Goal: Check status

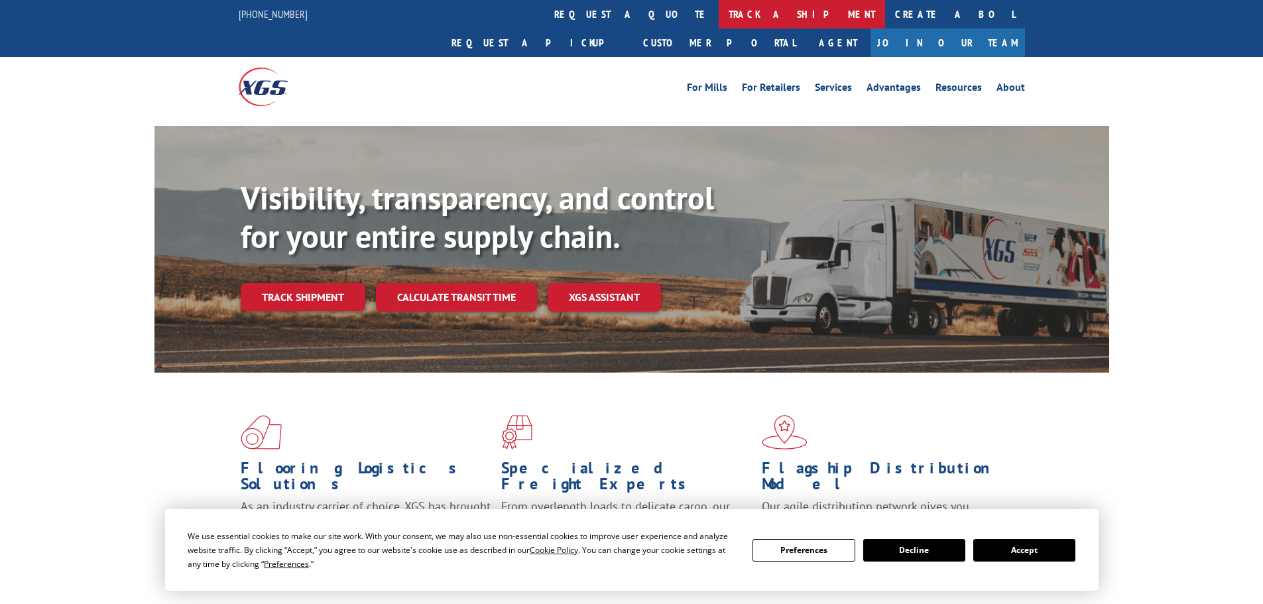
click at [719, 15] on link "track a shipment" at bounding box center [802, 14] width 166 height 29
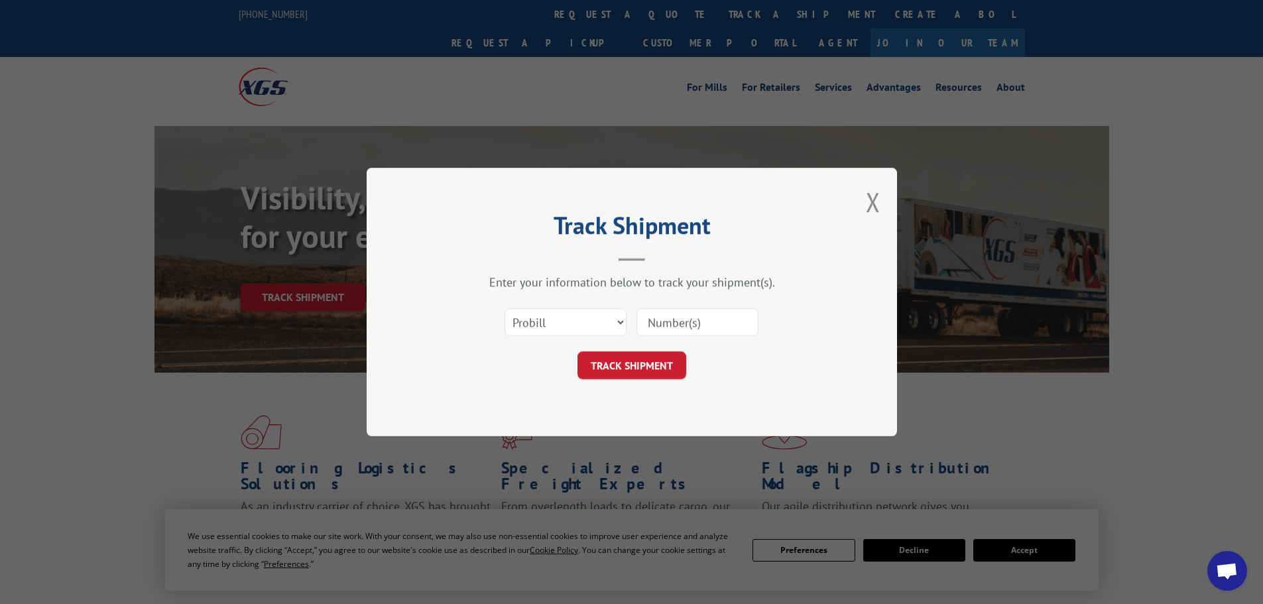
paste input "534826"
type input "534826"
click at [625, 368] on button "TRACK SHIPMENT" at bounding box center [632, 365] width 109 height 28
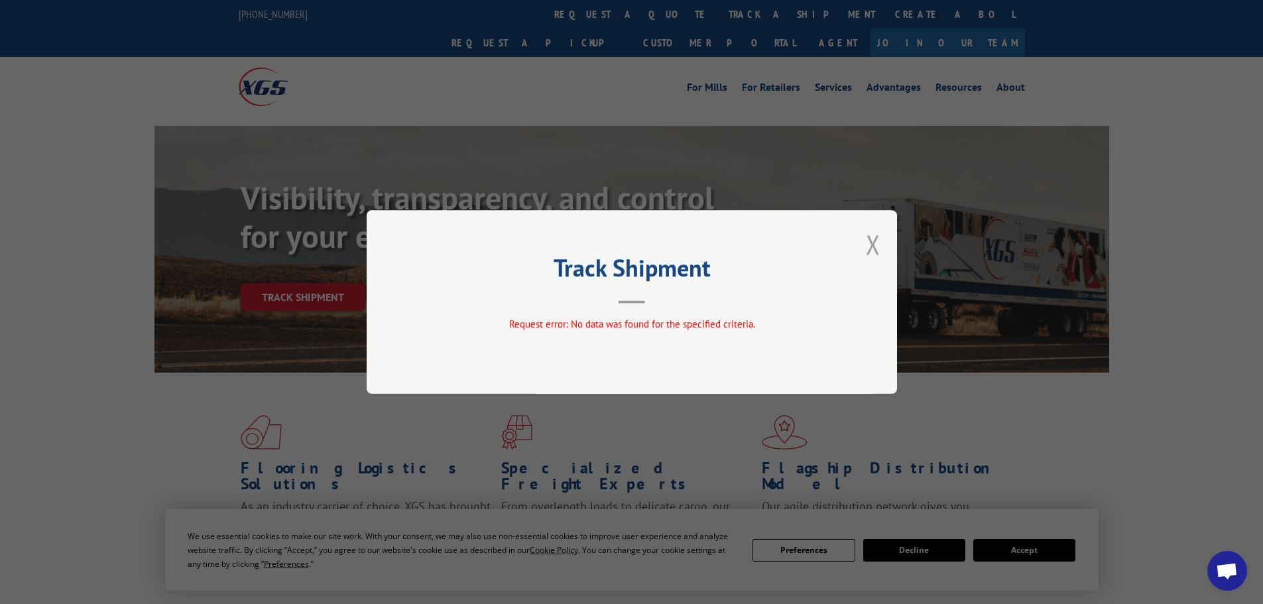
click at [869, 246] on button "Close modal" at bounding box center [873, 244] width 15 height 35
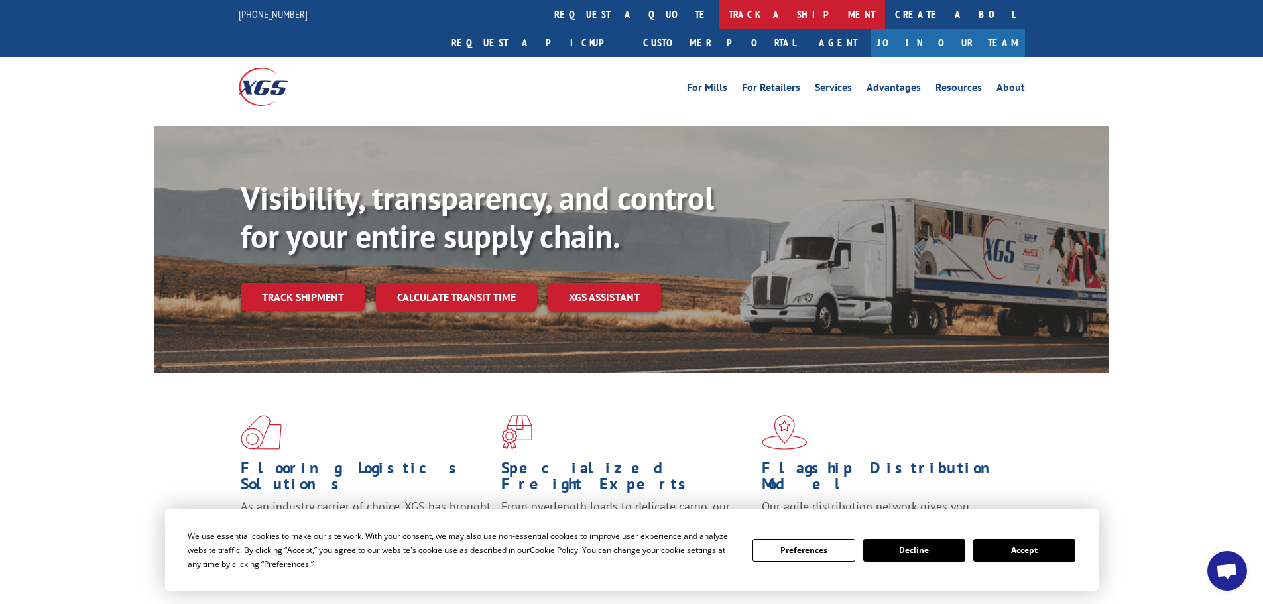
click at [719, 11] on link "track a shipment" at bounding box center [802, 14] width 166 height 29
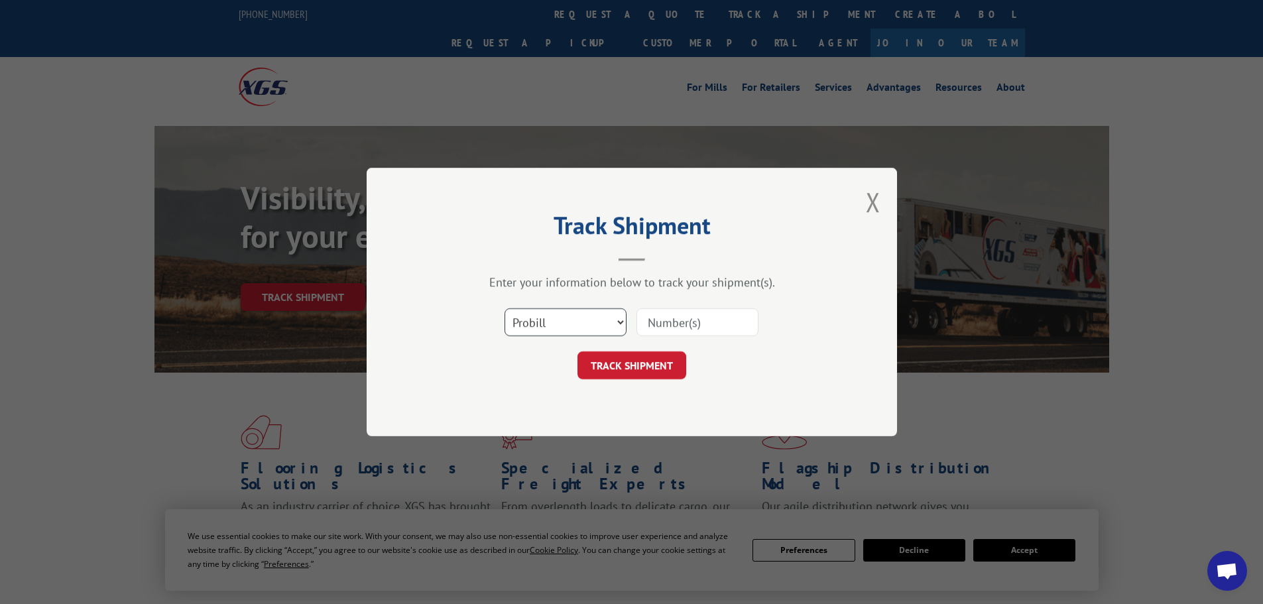
click at [601, 317] on select "Select category... Probill BOL PO" at bounding box center [566, 322] width 122 height 28
select select "bol"
click at [505, 308] on select "Select category... Probill BOL PO" at bounding box center [566, 322] width 122 height 28
paste input "5513745"
type input "5513745"
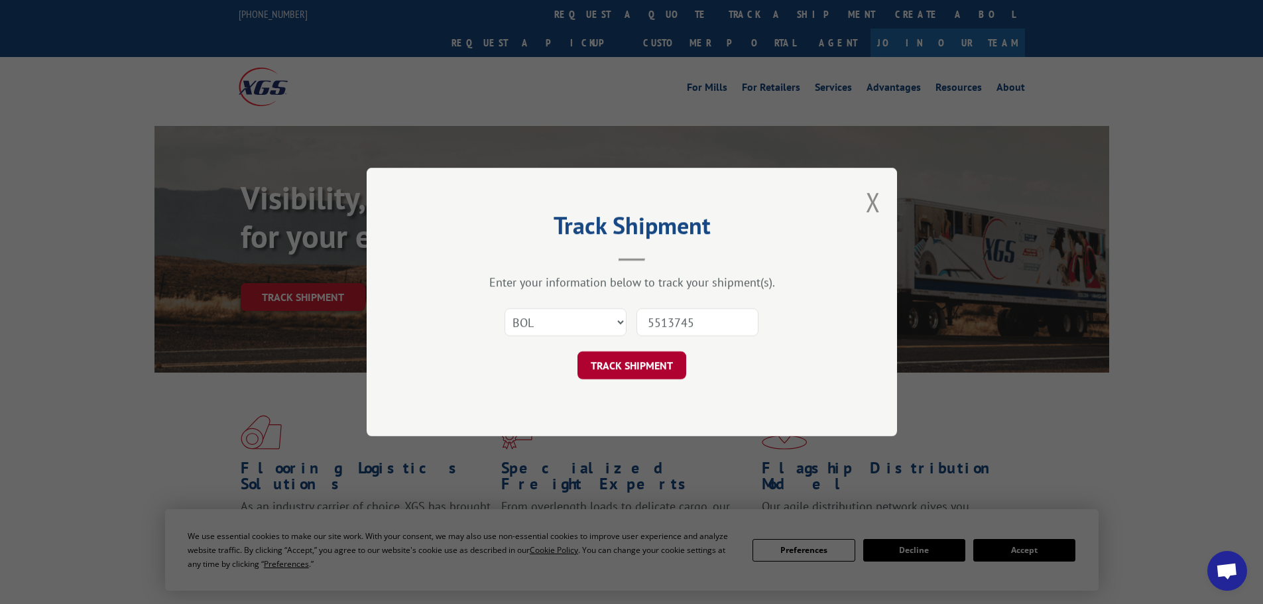
click at [611, 365] on button "TRACK SHIPMENT" at bounding box center [632, 365] width 109 height 28
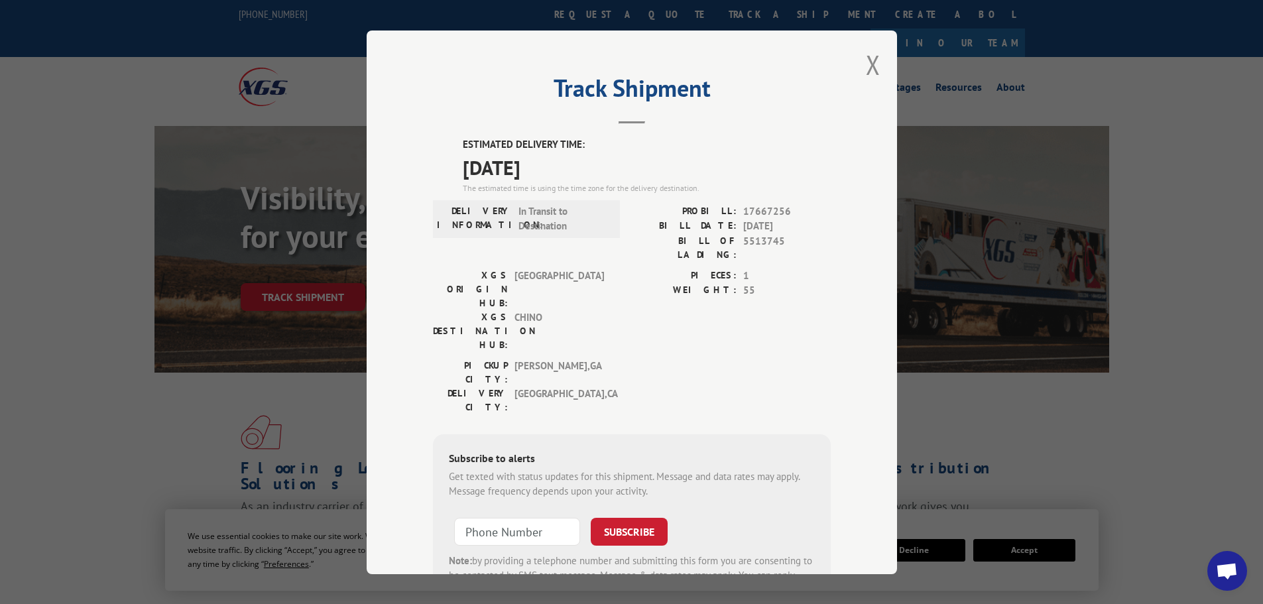
drag, startPoint x: 452, startPoint y: 143, endPoint x: 570, endPoint y: 160, distance: 119.3
click at [570, 160] on div "ESTIMATED DELIVERY TIME: [DATE] The estimated time is using the time zone for t…" at bounding box center [632, 375] width 398 height 477
copy div "ESTIMATED DELIVERY TIME: [DATE]"
click at [866, 61] on button "Close modal" at bounding box center [873, 64] width 15 height 35
